Goal: Task Accomplishment & Management: Complete application form

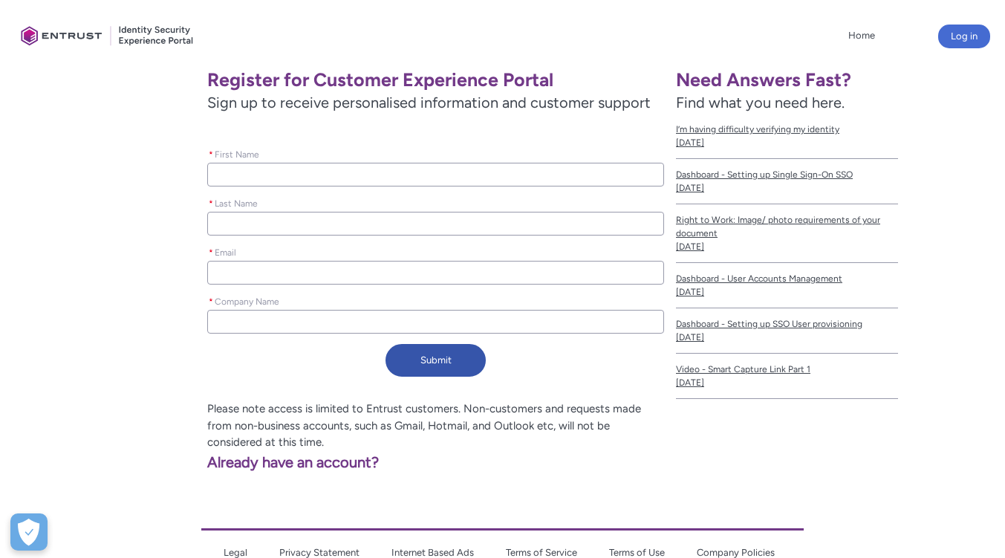
click at [279, 167] on input "* First Name" at bounding box center [435, 175] width 457 height 24
type lightning-primitive-input-simple "[PERSON_NAME]"
type lightning-primitive-input-simple "Etombi"
type lightning-primitive-input-simple "[EMAIL_ADDRESS][DOMAIN_NAME]"
type input "[PERSON_NAME]"
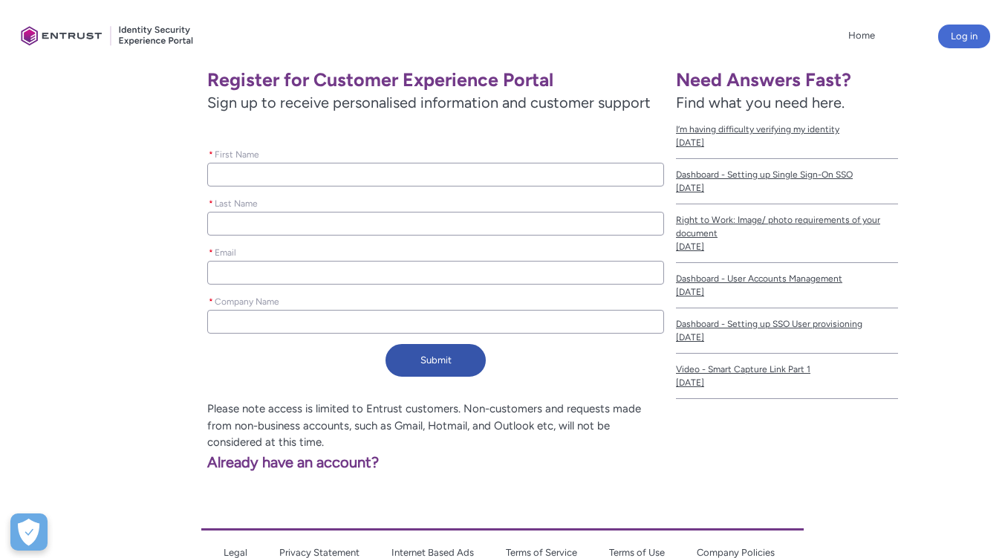
type input "Etombi"
type input "[EMAIL_ADDRESS][DOMAIN_NAME]"
click at [349, 270] on input "[EMAIL_ADDRESS][DOMAIN_NAME]" at bounding box center [435, 273] width 457 height 24
type lightning-primitive-input-simple "[EMAIL_ADDRESS][DOMAIN_NAME]"
type input "[EMAIL_ADDRESS][DOMAIN_NAME]"
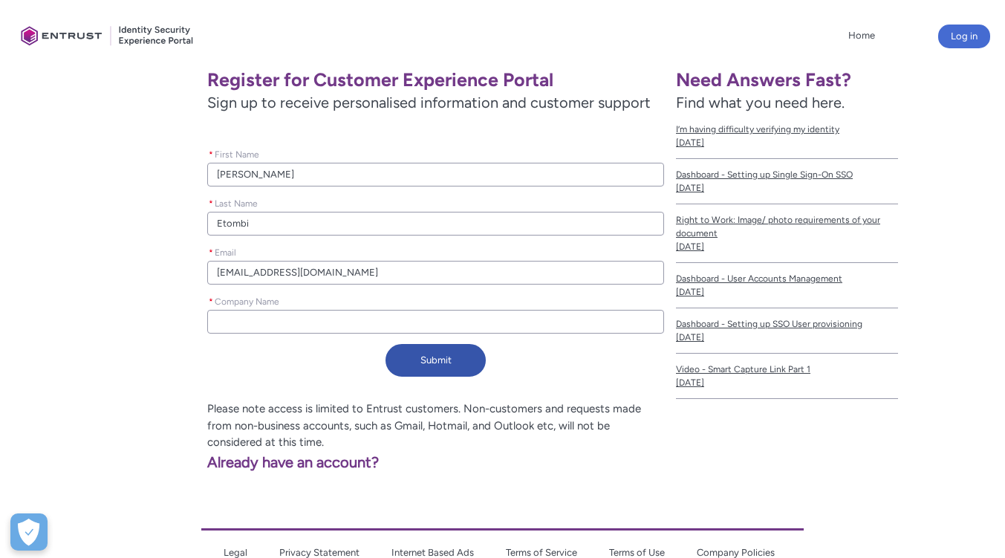
type lightning-primitive-input-simple "[EMAIL_ADDRESS][DOMAIN_NAME]"
type input "[EMAIL_ADDRESS][DOMAIN_NAME]"
type lightning-primitive-input-simple "[EMAIL_ADDRESS][DOMAIN_NAME]"
type input "[EMAIL_ADDRESS][DOMAIN_NAME]"
type lightning-primitive-input-simple "[EMAIL_ADDRESS][DOMAIN_NAME]"
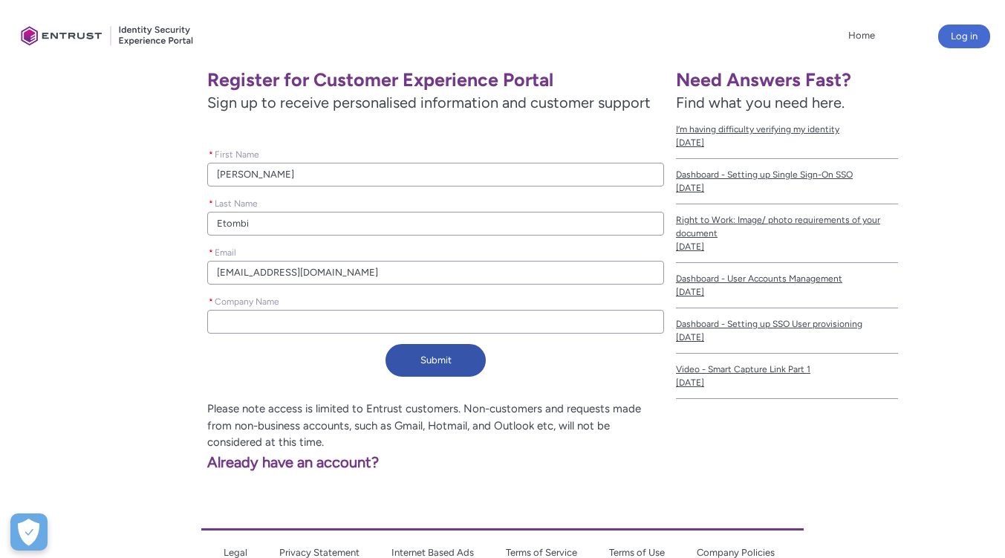
type input "[EMAIL_ADDRESS][DOMAIN_NAME]"
type lightning-primitive-input-simple "[EMAIL_ADDRESS][DOMAIN_NAME]"
type input "[EMAIL_ADDRESS][DOMAIN_NAME]"
type lightning-primitive-input-simple "[EMAIL_ADDRESS][DOMAIN_NAME]"
type input "[EMAIL_ADDRESS][DOMAIN_NAME]"
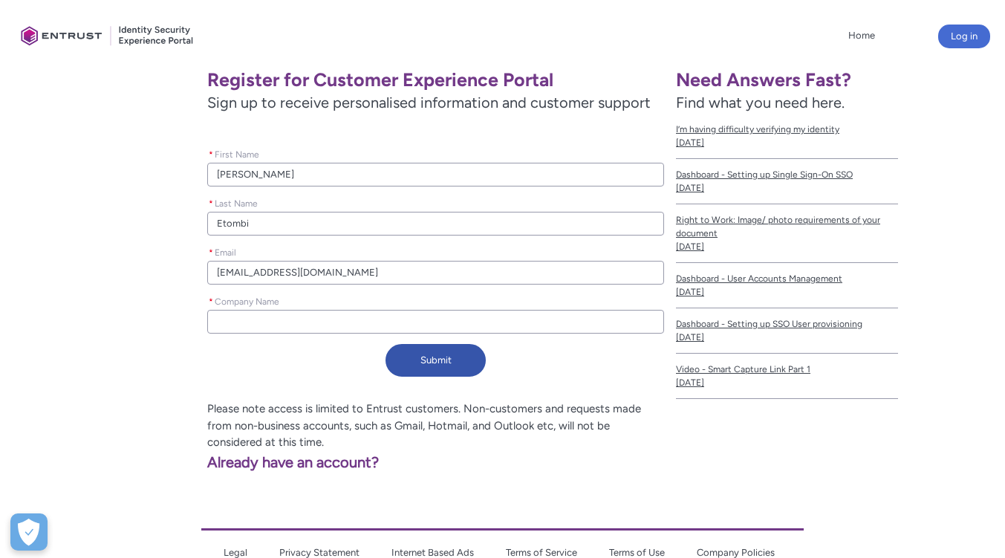
type lightning-primitive-input-simple "[EMAIL_ADDRESS][DOMAIN_NAME]"
type input "[EMAIL_ADDRESS][DOMAIN_NAME]"
type lightning-primitive-input-simple "[EMAIL_ADDRESS][DOMAIN_NAME]"
type input "[EMAIL_ADDRESS][DOMAIN_NAME]"
type lightning-primitive-input-simple "[EMAIL_ADDRESS][DOMAIN_NAME]"
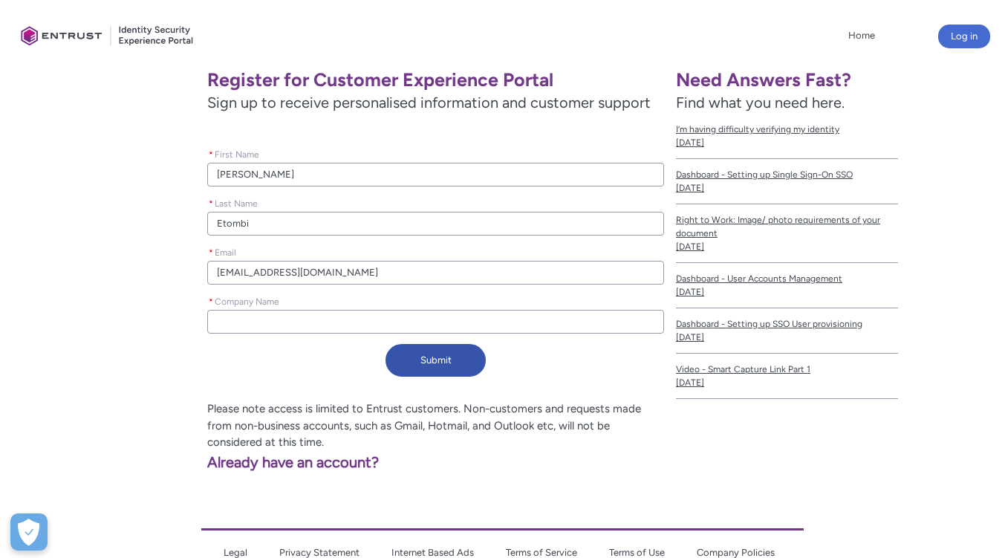
type input "[EMAIL_ADDRESS][DOMAIN_NAME]"
type lightning-primitive-input-simple "[EMAIL_ADDRESS][DOMAIN_NAME]"
type input "[EMAIL_ADDRESS][DOMAIN_NAME]"
type lightning-primitive-input-simple "[EMAIL_ADDRESS][DOMAIN_NAME]"
type input "[EMAIL_ADDRESS][DOMAIN_NAME]"
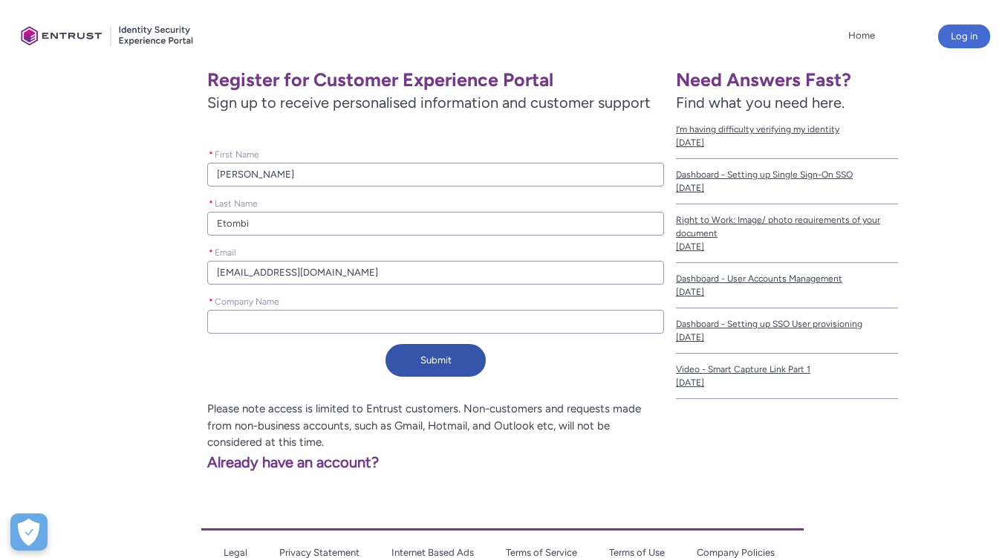
type lightning-primitive-input-simple "e@[DOMAIN_NAME]"
type input "e@[DOMAIN_NAME]"
type lightning-primitive-input-simple "@[DOMAIN_NAME]"
type input "@[DOMAIN_NAME]"
type lightning-primitive-input-simple "d@[DOMAIN_NAME]"
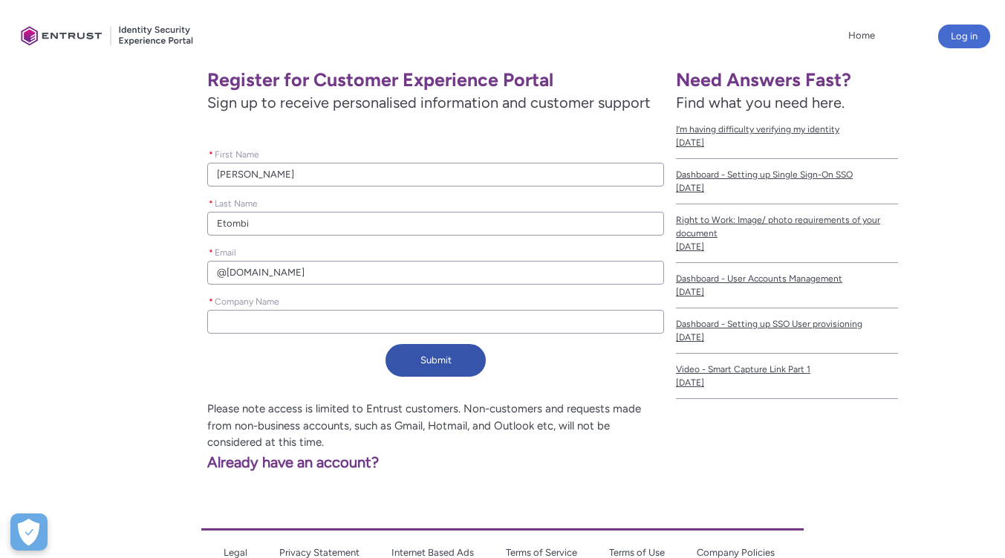
type input "d@[DOMAIN_NAME]"
type lightning-primitive-input-simple "[EMAIL_ADDRESS][DOMAIN_NAME]"
type input "[EMAIL_ADDRESS][DOMAIN_NAME]"
type lightning-primitive-input-simple "[EMAIL_ADDRESS][DOMAIN_NAME]"
type input "[EMAIL_ADDRESS][DOMAIN_NAME]"
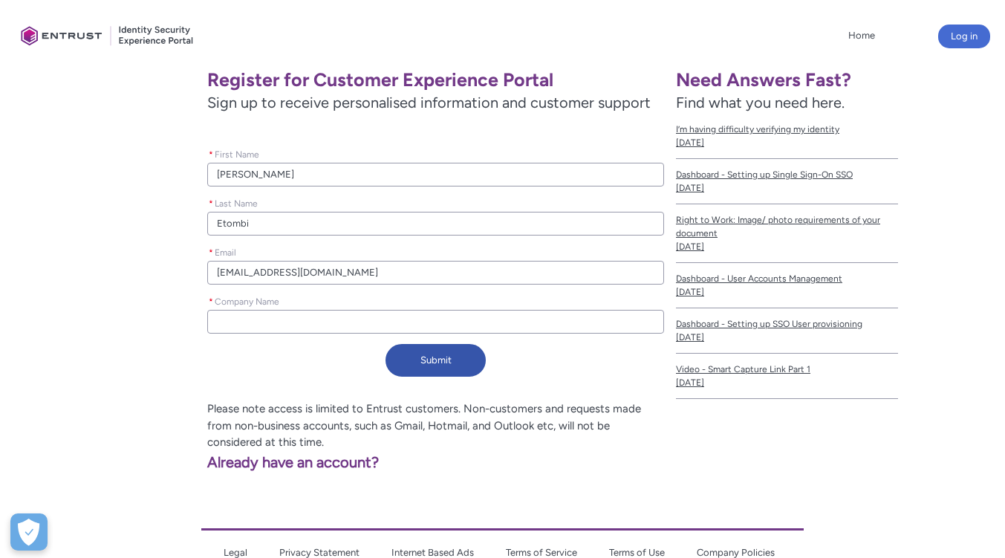
type lightning-primitive-input-simple "[EMAIL_ADDRESS][DOMAIN_NAME]"
type input "[EMAIL_ADDRESS][DOMAIN_NAME]"
type lightning-primitive-input-simple "[EMAIL_ADDRESS][DOMAIN_NAME]"
type input "[EMAIL_ADDRESS][DOMAIN_NAME]"
type lightning-primitive-input-simple "[EMAIL_ADDRESS][DOMAIN_NAME]"
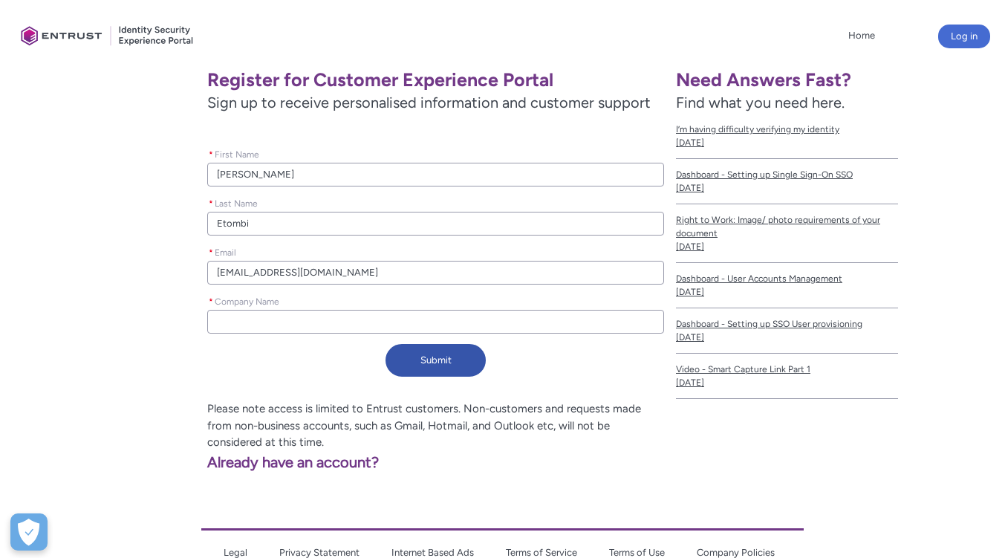
type input "[EMAIL_ADDRESS][DOMAIN_NAME]"
type lightning-primitive-input-simple "[EMAIL_ADDRESS][DOMAIN_NAME]"
type input "[EMAIL_ADDRESS][DOMAIN_NAME]"
type lightning-primitive-input-simple "[EMAIL_ADDRESS][DOMAIN_NAME]"
type input "[EMAIL_ADDRESS][DOMAIN_NAME]"
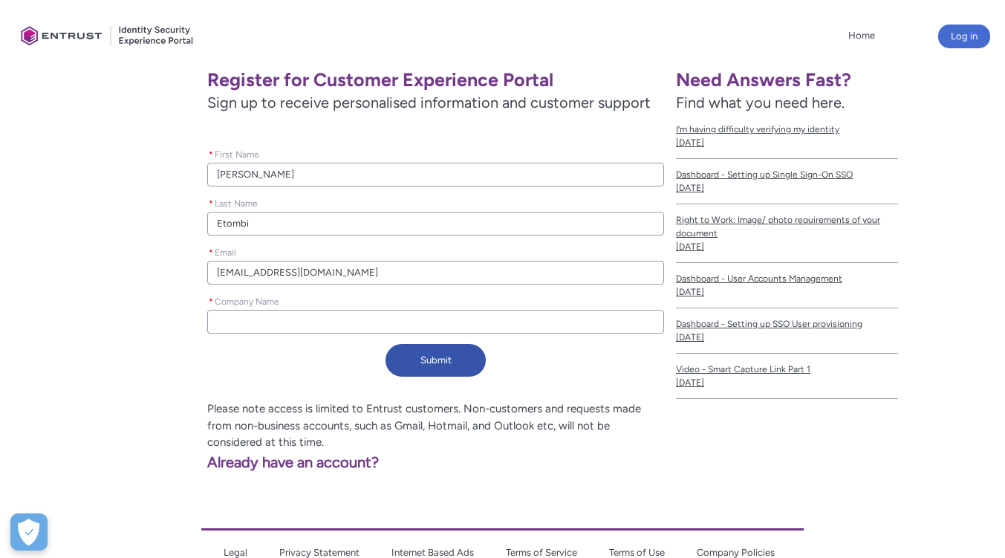
type lightning-primitive-input-simple "[EMAIL_ADDRESS][DOMAIN_NAME]"
type input "[EMAIL_ADDRESS][DOMAIN_NAME]"
type lightning-primitive-input-simple "[EMAIL_ADDRESS][DOMAIN_NAME]"
type input "[EMAIL_ADDRESS][DOMAIN_NAME]"
type lightning-primitive-input-simple "[EMAIL_ADDRESS][DOMAIN_NAME]"
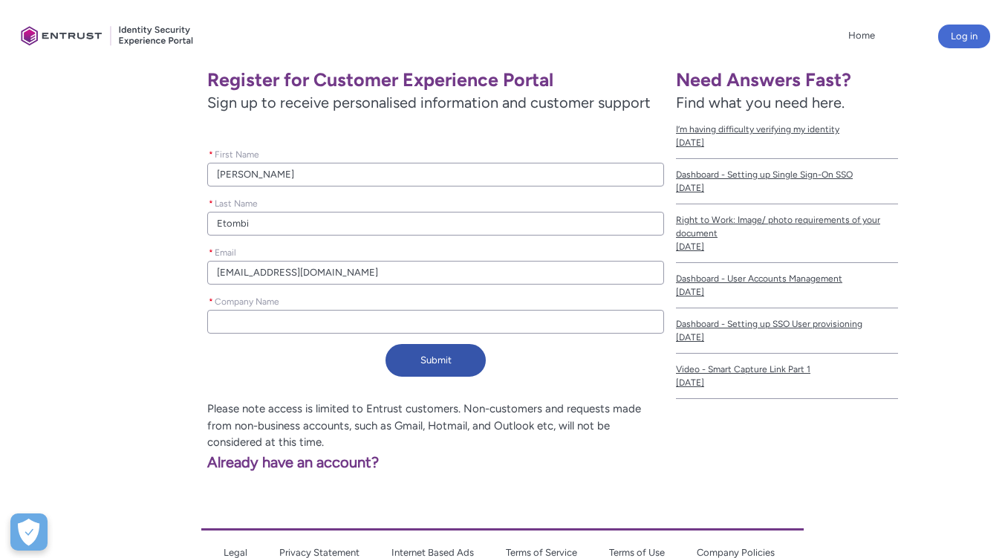
type input "[EMAIL_ADDRESS][DOMAIN_NAME]"
type lightning-primitive-input-simple "[EMAIL_ADDRESS][DOMAIN_NAME]"
type input "[EMAIL_ADDRESS][DOMAIN_NAME]"
type lightning-primitive-input-simple "[EMAIL_ADDRESS][DOMAIN_NAME]"
type input "[EMAIL_ADDRESS][DOMAIN_NAME]"
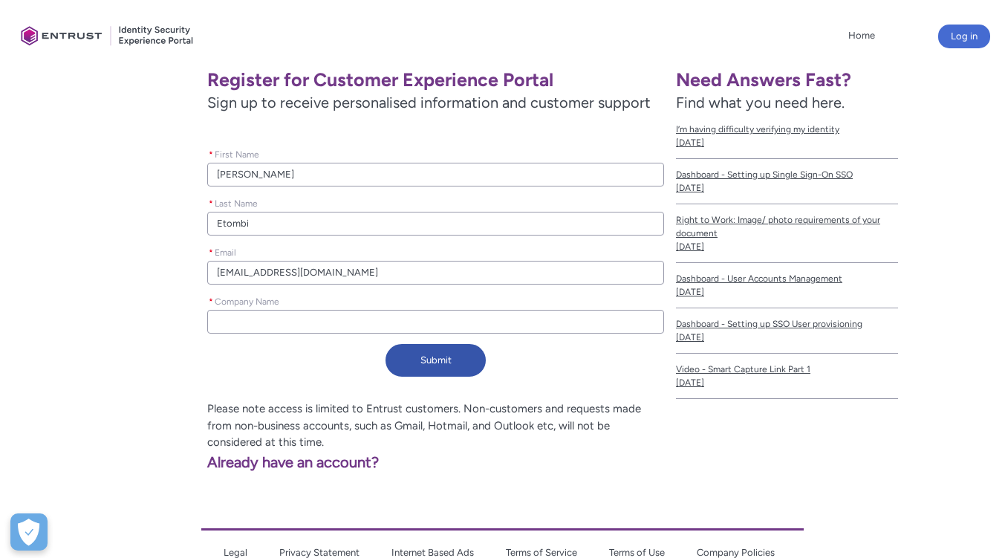
type lightning-primitive-input-simple "[EMAIL_ADDRESS][DOMAIN_NAME]"
type input "[EMAIL_ADDRESS][DOMAIN_NAME]"
type lightning-primitive-input-simple "[EMAIL_ADDRESS][DOMAIN_NAME]"
type input "[EMAIL_ADDRESS][DOMAIN_NAME]"
type lightning-primitive-input-simple "[EMAIL_ADDRESS][DOMAIN_NAME]"
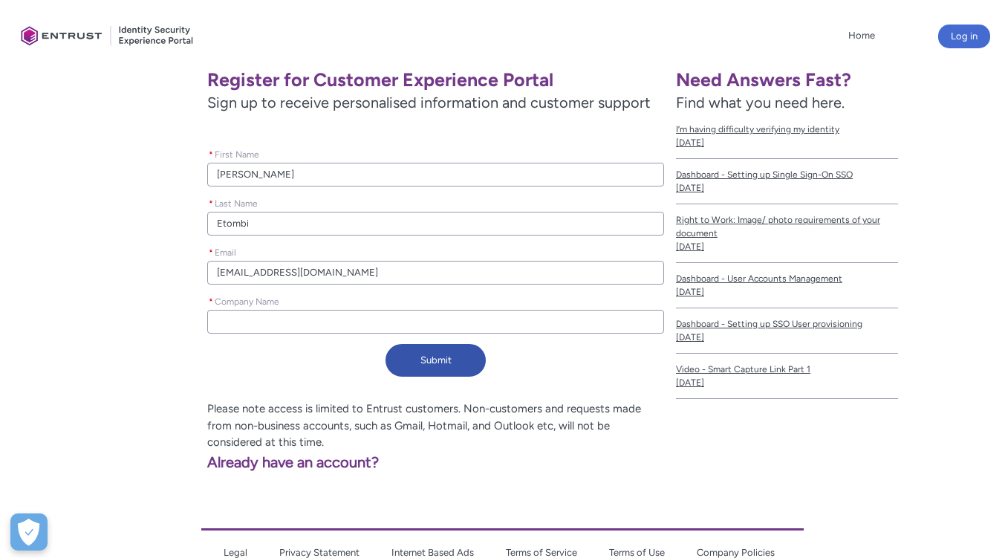
type input "[EMAIL_ADDRESS][DOMAIN_NAME]"
type lightning-primitive-input-simple "[EMAIL_ADDRESS][DOMAIN_NAME]"
type input "[EMAIL_ADDRESS][DOMAIN_NAME]"
type lightning-primitive-input-simple "[EMAIL_ADDRESS][DOMAIN_NAME]"
type input "[EMAIL_ADDRESS][DOMAIN_NAME]"
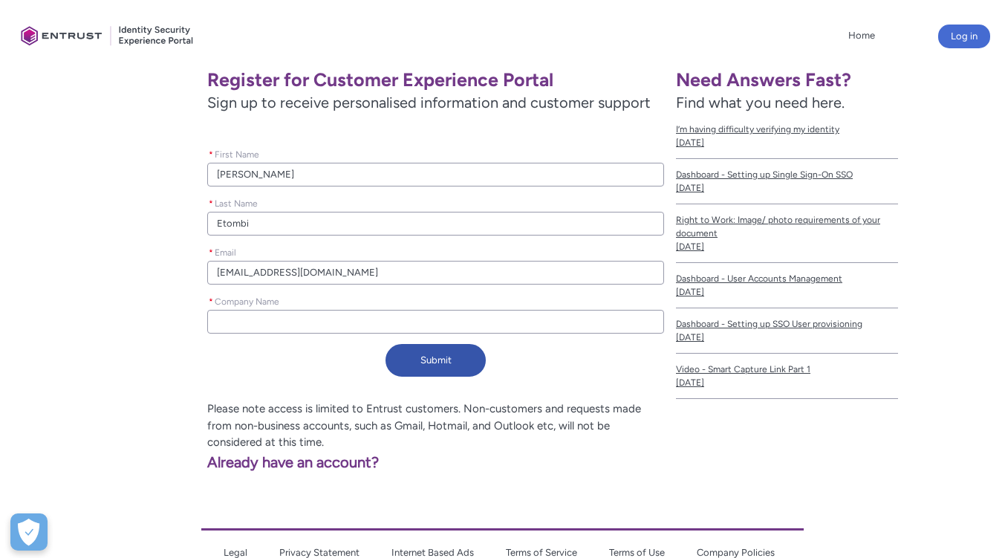
type lightning-primitive-input-simple "[EMAIL_ADDRESS][DOMAIN_NAME]"
type input "[EMAIL_ADDRESS][DOMAIN_NAME]"
type lightning-primitive-input-simple "[EMAIL_ADDRESS][DOMAIN_NAME]"
type input "[EMAIL_ADDRESS][DOMAIN_NAME]"
click at [268, 314] on input "* Company Name" at bounding box center [435, 322] width 457 height 24
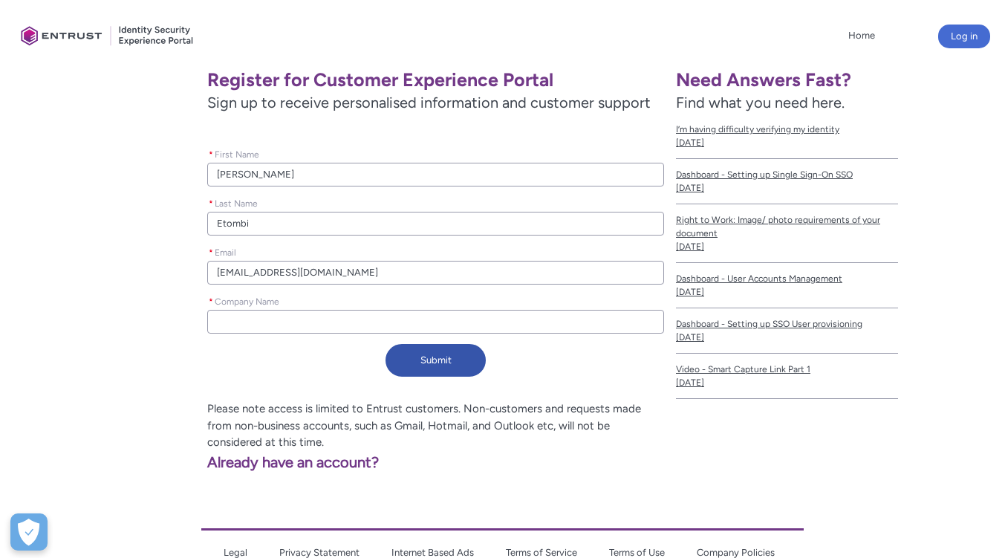
type lightning-primitive-input-simple "D"
type input "D"
type lightning-primitive-input-simple "Da"
type input "Da"
type lightning-primitive-input-simple "Daf"
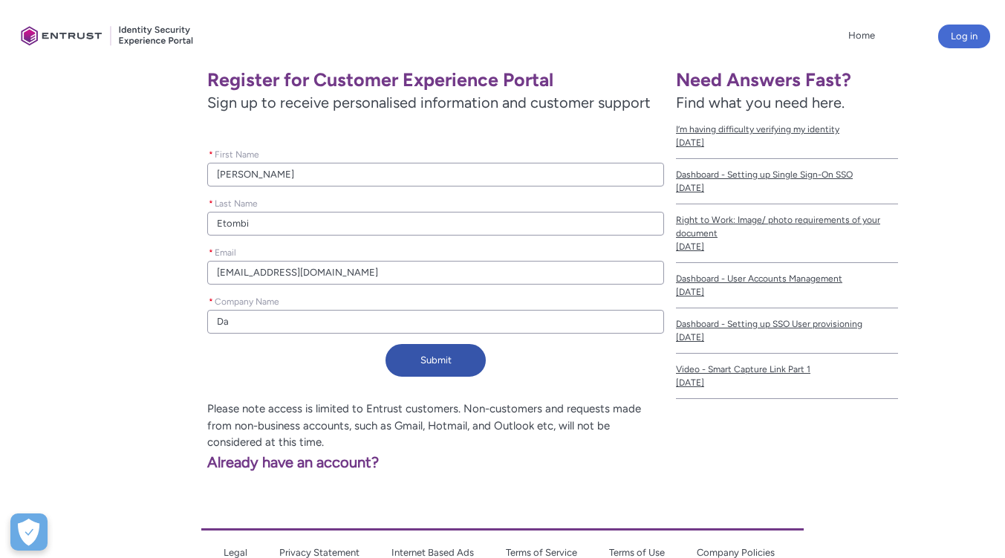
type input "Daf"
type lightning-primitive-input-simple "Dafr"
type input "Dafr"
type lightning-primitive-input-simple "Dafri"
type input "Dafri"
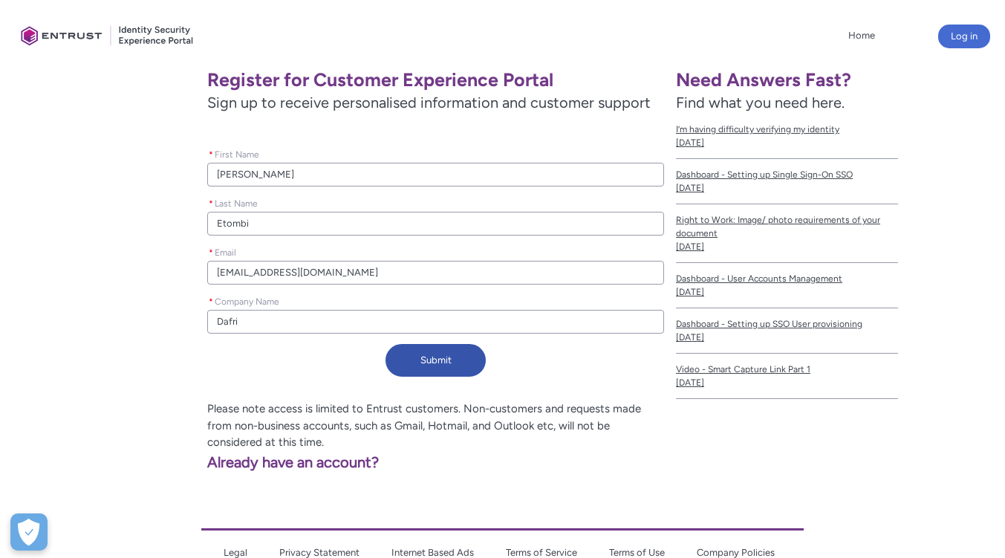
type lightning-primitive-input-simple "Dafric"
type input "Dafric"
type lightning-primitive-input-simple "Dafrico"
type input "Dafrico"
type lightning-primitive-input-simple "Dafricom"
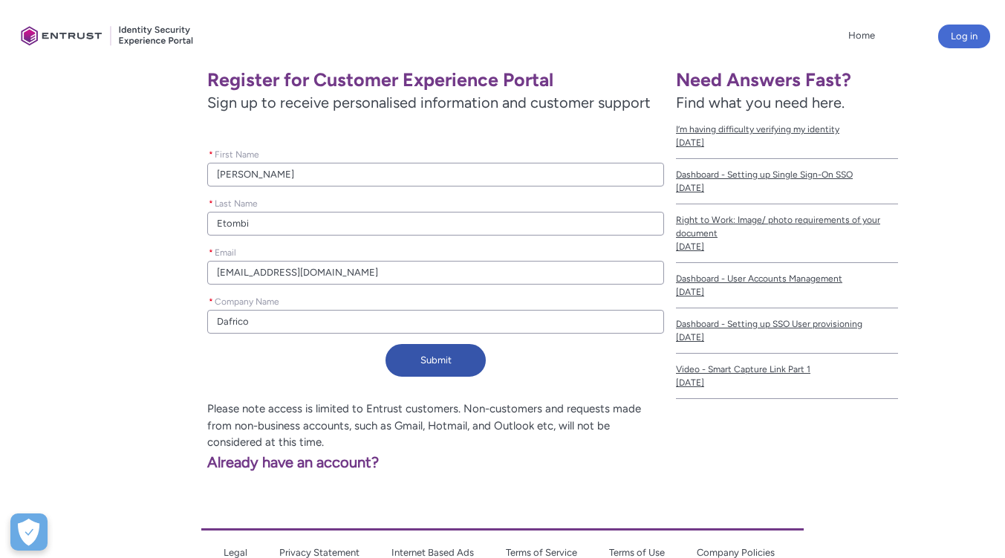
type input "Dafricom"
drag, startPoint x: 268, startPoint y: 314, endPoint x: 201, endPoint y: 379, distance: 93.5
click at [201, 379] on div "Register for Customer Experience Portal Sign up to receive personalised informa…" at bounding box center [338, 221] width 652 height 324
click at [452, 355] on button "Submit" at bounding box center [436, 360] width 100 height 33
